Goal: Information Seeking & Learning: Learn about a topic

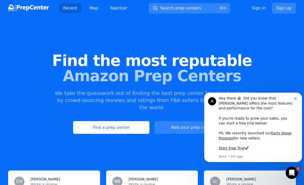
scroll to position [12, 0]
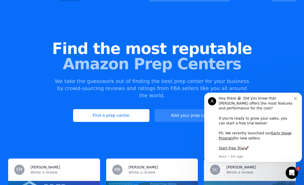
click at [125, 111] on link "Find a prep center" at bounding box center [111, 115] width 76 height 13
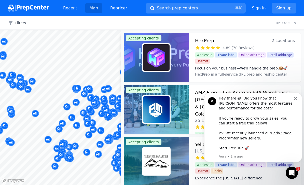
click at [209, 10] on button "Search prep centers ⌘ K" at bounding box center [195, 8] width 100 height 10
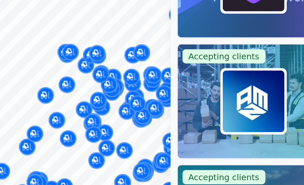
click at [83, 115] on div "Map marker" at bounding box center [86, 118] width 7 height 7
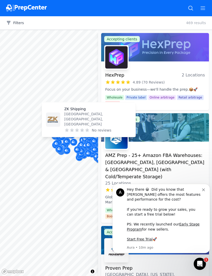
click at [12, 25] on button "Filters" at bounding box center [15, 22] width 18 height 5
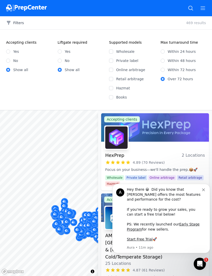
click at [130, 185] on link "Start Free Trial" at bounding box center [140, 240] width 26 height 4
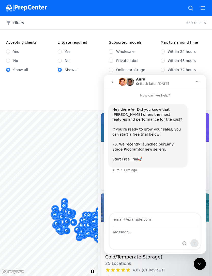
click at [136, 78] on div "Aura Back later today" at bounding box center [156, 82] width 74 height 9
click at [174, 142] on link "Early Stage Program" at bounding box center [142, 146] width 61 height 9
click at [128, 159] on link "Start Free Trial" at bounding box center [125, 159] width 26 height 4
click at [110, 83] on button "go back" at bounding box center [113, 82] width 10 height 10
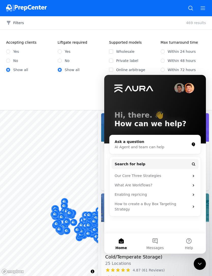
click at [94, 90] on div "Accepting clients Yes No Show all Liftgate required Yes No Show all" at bounding box center [54, 70] width 97 height 60
click at [127, 185] on button "Home" at bounding box center [121, 244] width 34 height 20
click at [65, 62] on label "No" at bounding box center [67, 60] width 5 height 5
click at [62, 62] on input "No" at bounding box center [60, 61] width 4 height 4
radio input "true"
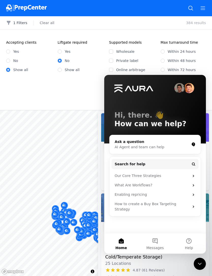
click at [66, 72] on label "Show all" at bounding box center [72, 69] width 15 height 5
click at [62, 72] on input "Show all" at bounding box center [60, 70] width 4 height 4
radio input "true"
click at [61, 69] on input "Show all" at bounding box center [60, 70] width 4 height 4
click at [9, 51] on input "Yes" at bounding box center [8, 52] width 4 height 4
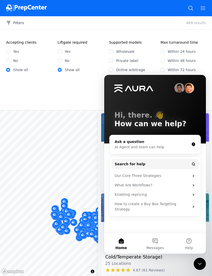
radio input "true"
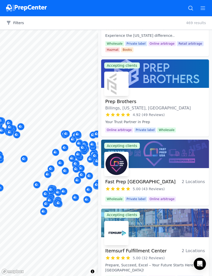
scroll to position [255, 0]
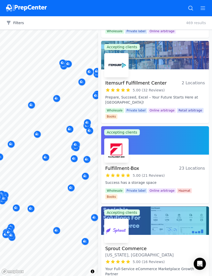
click at [35, 135] on icon "Map marker" at bounding box center [37, 134] width 4 height 5
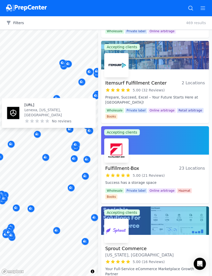
click at [76, 146] on icon "Map marker" at bounding box center [76, 144] width 4 height 3
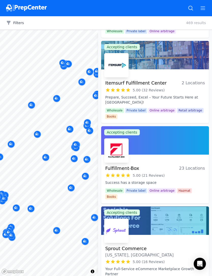
click at [76, 149] on icon "Map marker" at bounding box center [76, 147] width 4 height 3
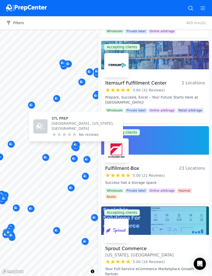
click at [73, 151] on button "Map marker" at bounding box center [75, 148] width 7 height 8
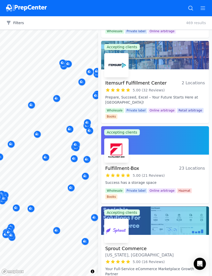
click at [71, 147] on div "Map marker" at bounding box center [74, 147] width 7 height 7
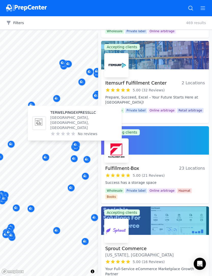
click at [46, 158] on icon "Map marker" at bounding box center [45, 157] width 3 height 3
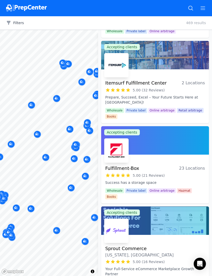
click at [70, 130] on div at bounding box center [49, 129] width 98 height 4
click at [71, 132] on icon "Map marker" at bounding box center [70, 129] width 4 height 5
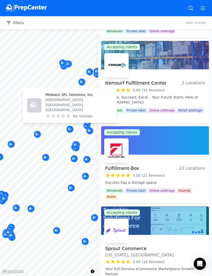
click at [77, 160] on div "Map marker" at bounding box center [74, 158] width 7 height 7
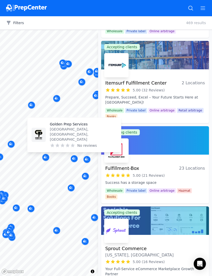
click at [47, 158] on icon "Map marker" at bounding box center [46, 157] width 4 height 5
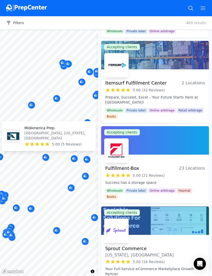
click at [59, 137] on p "[GEOGRAPHIC_DATA], [US_STATE], [GEOGRAPHIC_DATA]" at bounding box center [57, 136] width 67 height 10
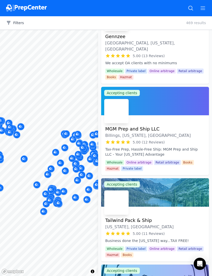
scroll to position [1003, 0]
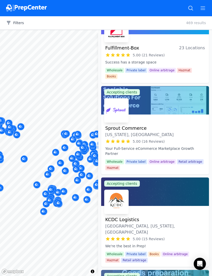
click at [194, 28] on div "Filters Clear all 469 results" at bounding box center [106, 22] width 212 height 13
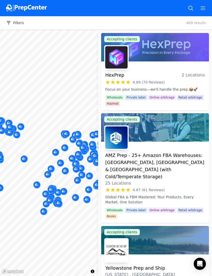
scroll to position [0, 0]
click at [15, 24] on button "Filters" at bounding box center [15, 22] width 18 height 5
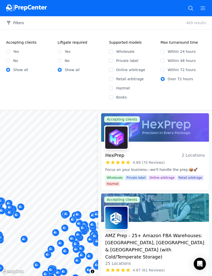
click at [112, 51] on input "Wholesale" at bounding box center [111, 52] width 4 height 4
checkbox input "true"
click at [112, 69] on input "Online arbitrage" at bounding box center [111, 70] width 4 height 4
checkbox input "true"
click at [113, 80] on input "Retail arbitrage" at bounding box center [111, 79] width 4 height 4
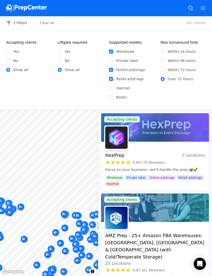
click at [111, 80] on input "Retail arbitrage" at bounding box center [111, 79] width 4 height 4
click at [112, 80] on input "Retail arbitrage" at bounding box center [111, 79] width 4 height 4
click at [112, 78] on input "Retail arbitrage" at bounding box center [111, 79] width 4 height 4
checkbox input "false"
click at [112, 71] on input "Online arbitrage" at bounding box center [111, 70] width 4 height 4
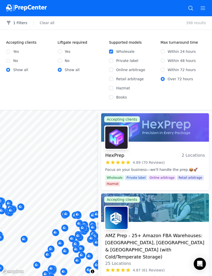
checkbox input "false"
click at [111, 51] on input "Wholesale" at bounding box center [111, 52] width 4 height 4
checkbox input "false"
click at [111, 80] on input "Retail arbitrage" at bounding box center [111, 79] width 4 height 4
checkbox input "true"
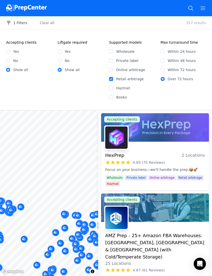
click at [111, 71] on input "Online arbitrage" at bounding box center [111, 70] width 4 height 4
checkbox input "true"
click at [113, 53] on input "Wholesale" at bounding box center [111, 52] width 4 height 4
checkbox input "true"
click at [112, 65] on div "Wholesale Private label Online arbitrage Retail arbitrage Hazmat Books" at bounding box center [132, 72] width 46 height 55
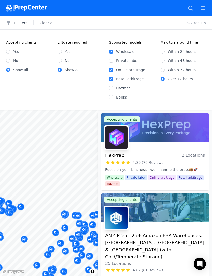
click at [111, 62] on input "Private label" at bounding box center [111, 61] width 4 height 4
click at [110, 62] on input "Private label" at bounding box center [111, 61] width 4 height 4
click at [111, 61] on input "Private label" at bounding box center [111, 61] width 4 height 4
checkbox input "true"
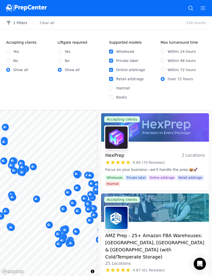
click at [80, 212] on div "Map marker" at bounding box center [77, 211] width 7 height 7
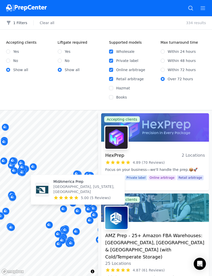
click at [63, 210] on icon "Map marker" at bounding box center [64, 209] width 4 height 5
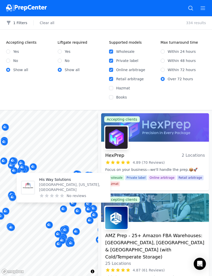
click at [68, 228] on div "Map marker" at bounding box center [65, 230] width 7 height 7
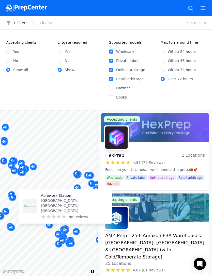
click at [71, 190] on button "Map marker" at bounding box center [68, 193] width 7 height 8
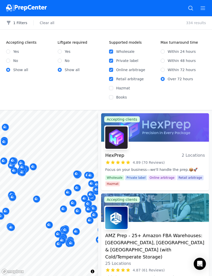
click at [71, 193] on div "Map marker" at bounding box center [68, 192] width 7 height 7
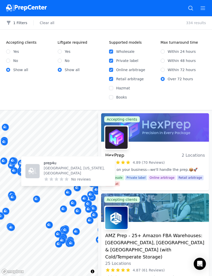
click at [39, 197] on div "Map marker" at bounding box center [36, 199] width 7 height 7
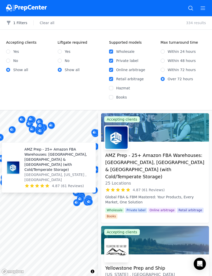
click at [65, 166] on p "AMZ Prep - 25+ Amazon FBA Warehouses: [GEOGRAPHIC_DATA], [GEOGRAPHIC_DATA] & [G…" at bounding box center [57, 159] width 67 height 25
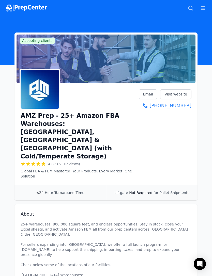
click at [176, 94] on link "Visit website" at bounding box center [175, 95] width 31 height 10
